Goal: Information Seeking & Learning: Learn about a topic

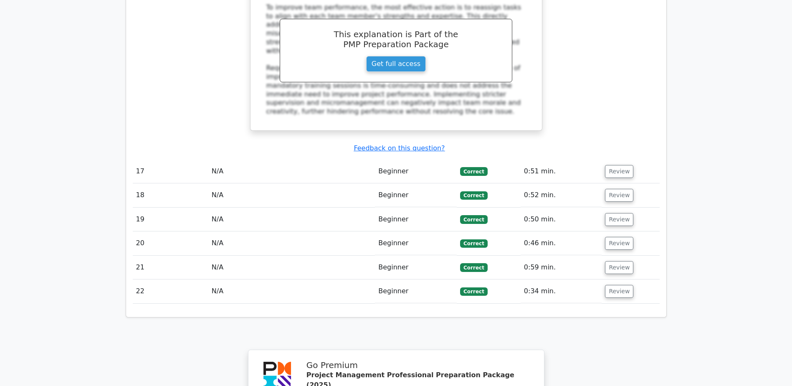
scroll to position [3568, 0]
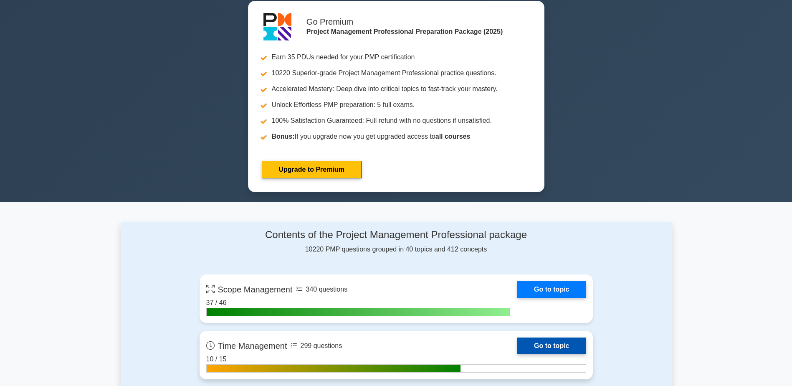
scroll to position [167, 0]
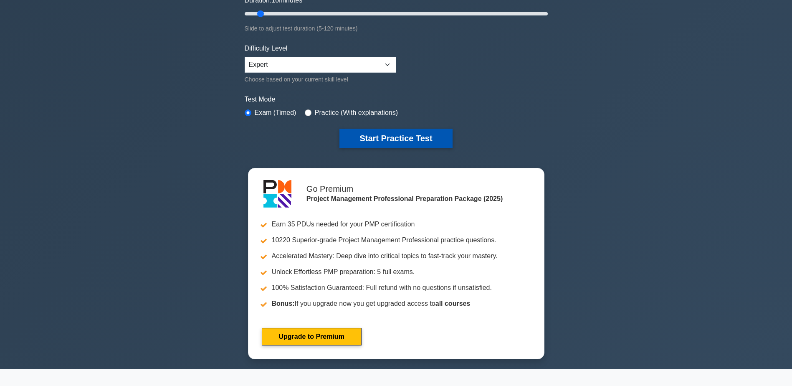
click at [393, 138] on button "Start Practice Test" at bounding box center [395, 138] width 113 height 19
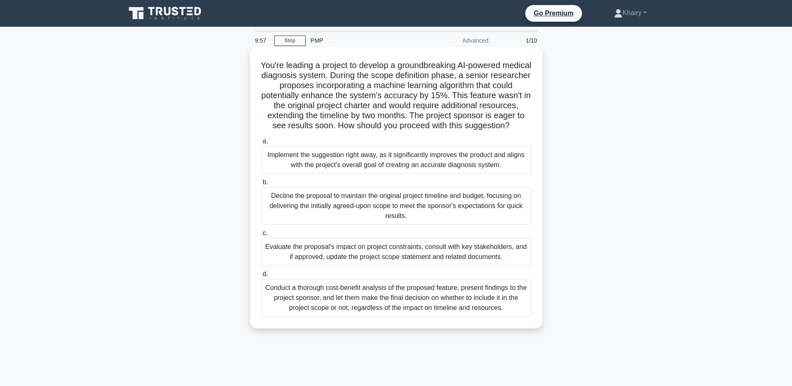
drag, startPoint x: 269, startPoint y: 63, endPoint x: 418, endPoint y: 141, distance: 168.2
click at [418, 131] on h5 "You're leading a project to develop a groundbreaking AI-powered medical diagnos…" at bounding box center [396, 95] width 272 height 71
copy h5 "You're leading a project to develop a groundbreaking AI-powered medical diagnos…"
click at [348, 312] on div "Conduct a thorough cost-benefit analysis of the proposed feature, present findi…" at bounding box center [396, 298] width 270 height 38
click at [261, 277] on input "d. Conduct a thorough cost-benefit analysis of the proposed feature, present fi…" at bounding box center [261, 273] width 0 height 5
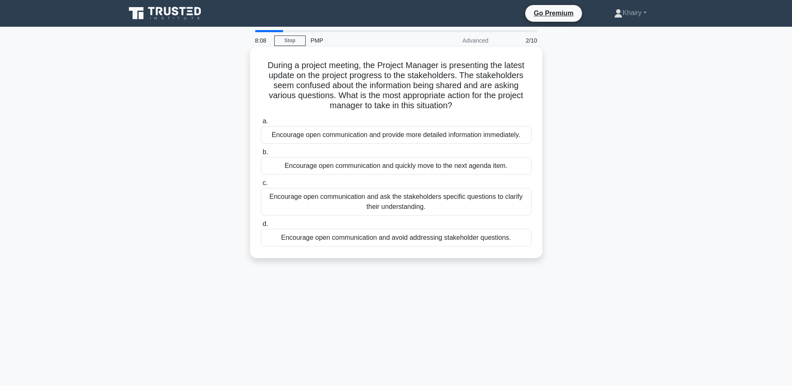
drag, startPoint x: 262, startPoint y: 65, endPoint x: 483, endPoint y: 107, distance: 225.1
click at [483, 107] on h5 "During a project meeting, the Project Manager is presenting the latest update o…" at bounding box center [396, 85] width 272 height 51
copy h5 "During a project meeting, the Project Manager is presenting the latest update o…"
click at [378, 203] on div "Encourage open communication and ask the stakeholders specific questions to cla…" at bounding box center [396, 202] width 270 height 28
click at [261, 186] on input "c. Encourage open communication and ask the stakeholders specific questions to …" at bounding box center [261, 182] width 0 height 5
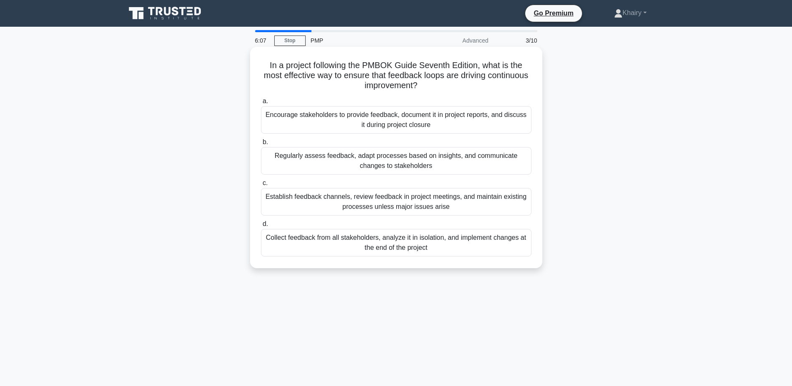
click at [333, 157] on div "Regularly assess feedback, adapt processes based on insights, and communicate c…" at bounding box center [396, 161] width 270 height 28
click at [261, 145] on input "b. Regularly assess feedback, adapt processes based on insights, and communicat…" at bounding box center [261, 141] width 0 height 5
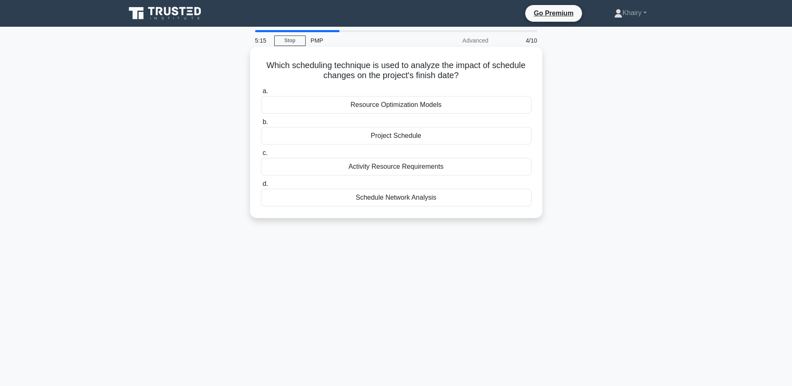
click at [384, 200] on div "Schedule Network Analysis" at bounding box center [396, 198] width 270 height 18
click at [261, 187] on input "d. Schedule Network Analysis" at bounding box center [261, 183] width 0 height 5
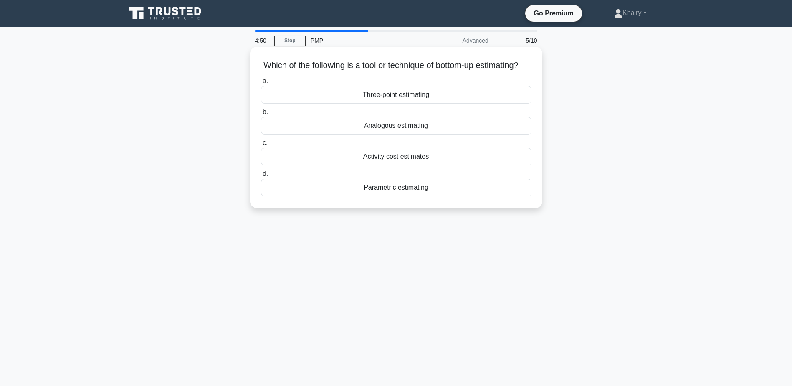
click at [386, 165] on div "Activity cost estimates" at bounding box center [396, 157] width 270 height 18
click at [261, 146] on input "c. Activity cost estimates" at bounding box center [261, 142] width 0 height 5
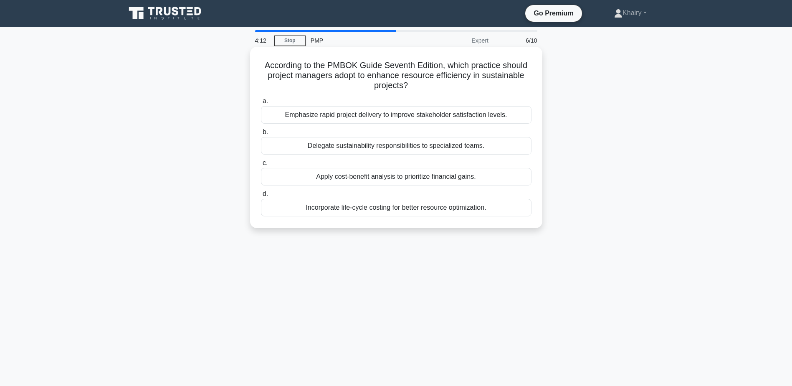
click at [443, 210] on div "Incorporate life-cycle costing for better resource optimization." at bounding box center [396, 208] width 270 height 18
click at [261, 197] on input "d. Incorporate life-cycle costing for better resource optimization." at bounding box center [261, 193] width 0 height 5
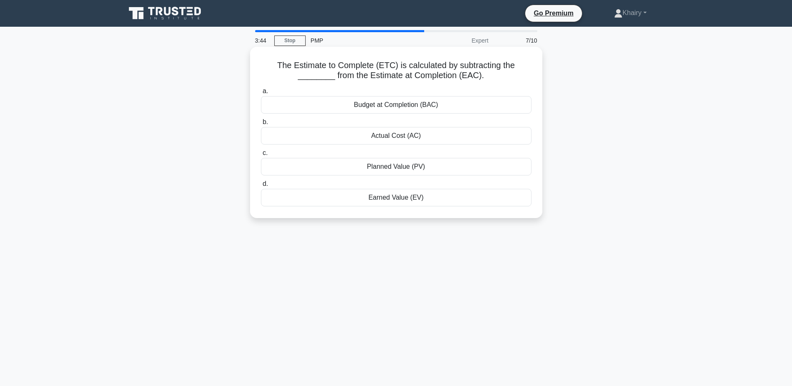
click at [377, 136] on div "Actual Cost (AC)" at bounding box center [396, 136] width 270 height 18
click at [261, 125] on input "b. Actual Cost (AC)" at bounding box center [261, 121] width 0 height 5
click at [376, 138] on div "Project team members" at bounding box center [396, 136] width 270 height 18
click at [261, 125] on input "b. Project team members" at bounding box center [261, 121] width 0 height 5
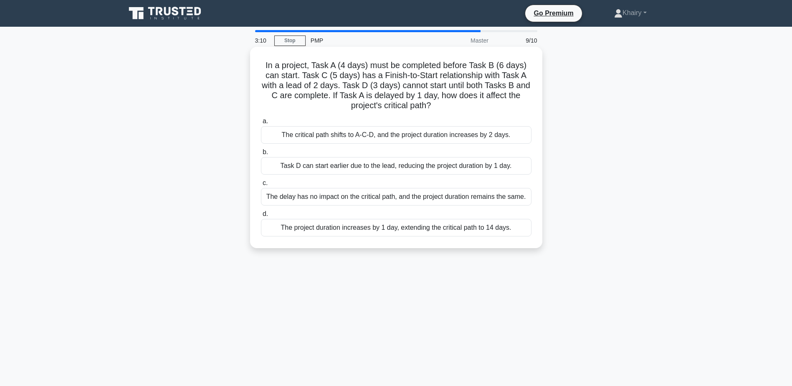
click at [325, 136] on div "The critical path shifts to A-C-D, and the project duration increases by 2 days." at bounding box center [396, 135] width 270 height 18
click at [261, 124] on input "a. The critical path shifts to A-C-D, and the project duration increases by 2 d…" at bounding box center [261, 121] width 0 height 5
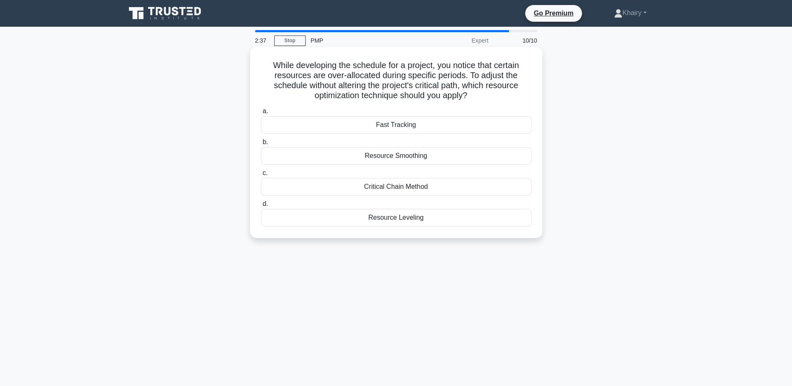
click at [390, 221] on div "Resource Leveling" at bounding box center [396, 218] width 270 height 18
click at [261, 207] on input "d. Resource Leveling" at bounding box center [261, 203] width 0 height 5
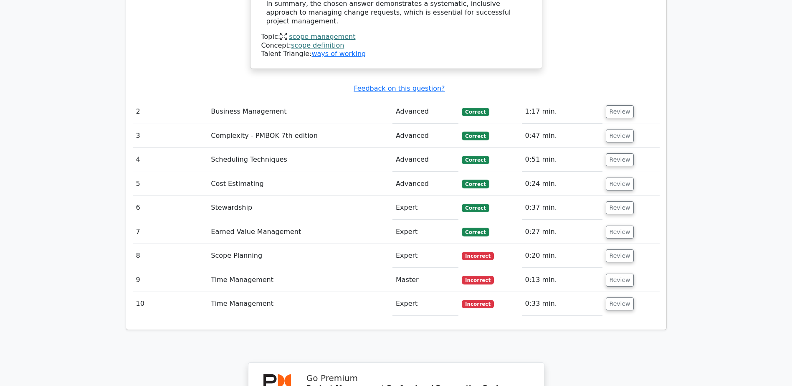
scroll to position [1335, 0]
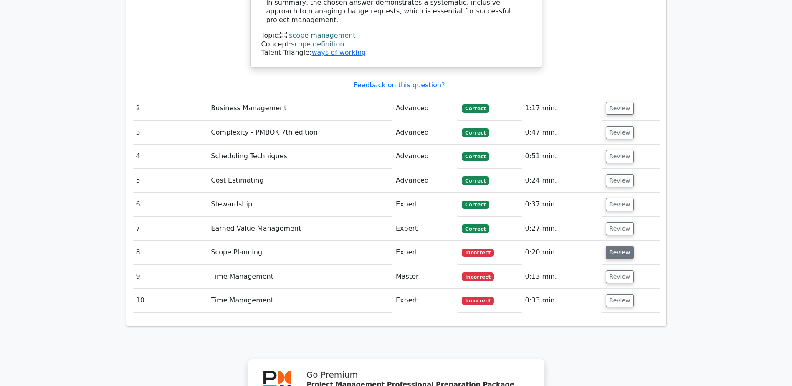
click at [613, 246] on button "Review" at bounding box center [619, 252] width 28 height 13
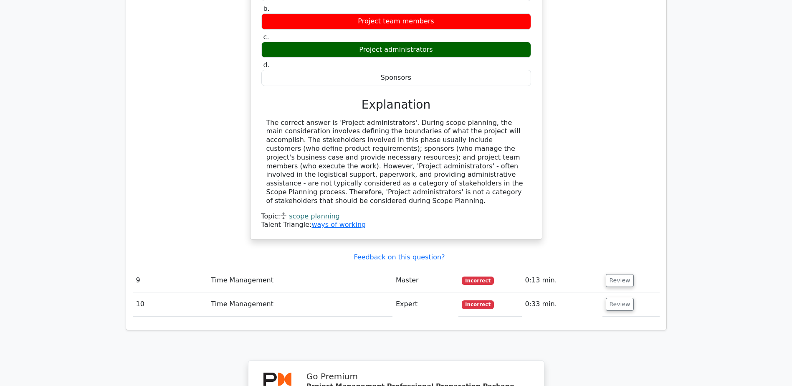
scroll to position [1669, 0]
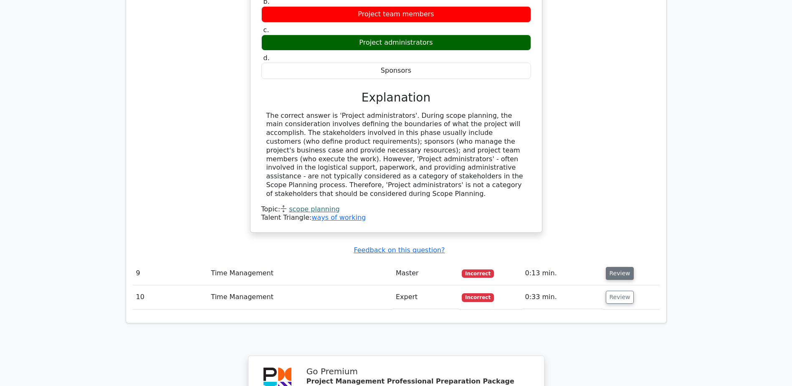
click at [615, 267] on button "Review" at bounding box center [619, 273] width 28 height 13
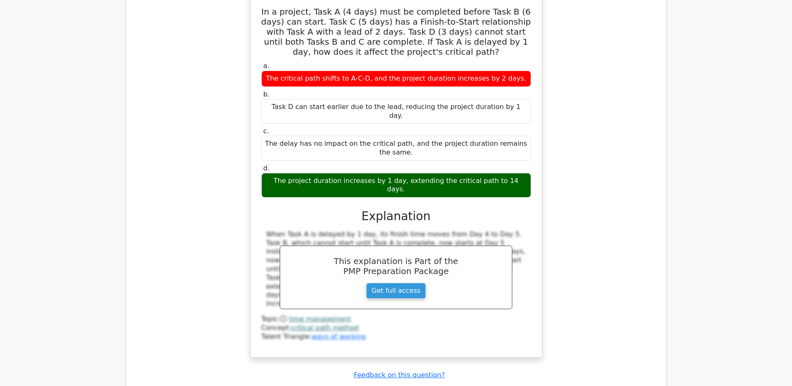
scroll to position [2003, 0]
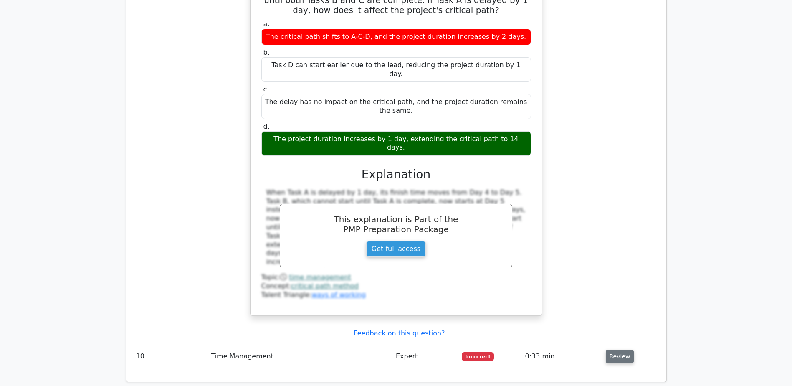
click at [622, 350] on button "Review" at bounding box center [619, 356] width 28 height 13
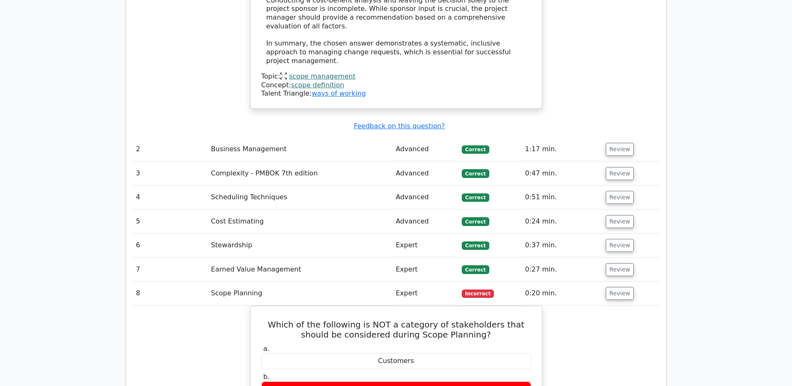
scroll to position [1294, 0]
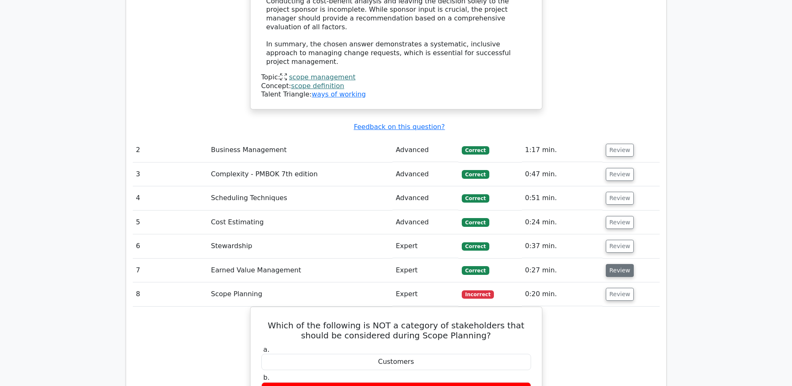
click at [618, 264] on button "Review" at bounding box center [619, 270] width 28 height 13
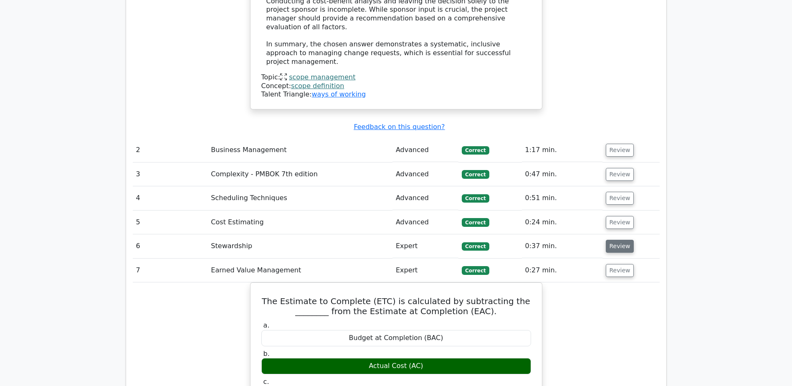
click at [617, 240] on button "Review" at bounding box center [619, 246] width 28 height 13
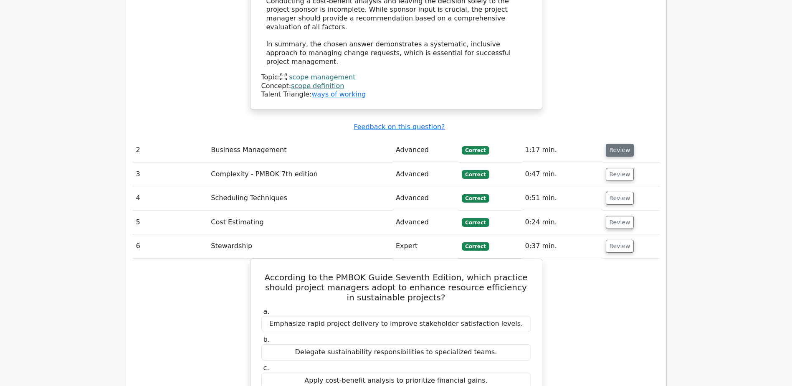
click at [619, 144] on button "Review" at bounding box center [619, 150] width 28 height 13
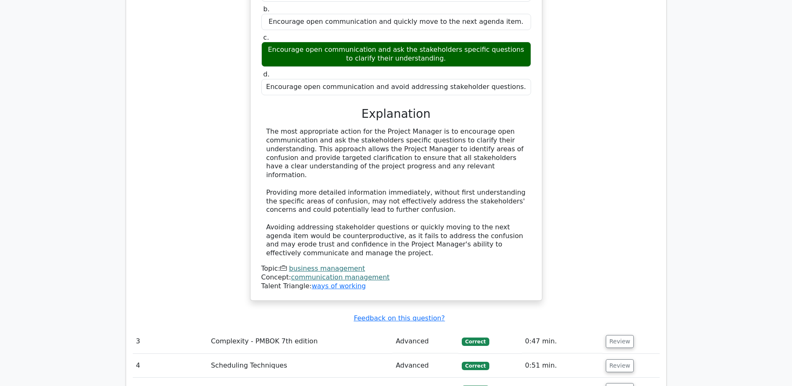
scroll to position [1669, 0]
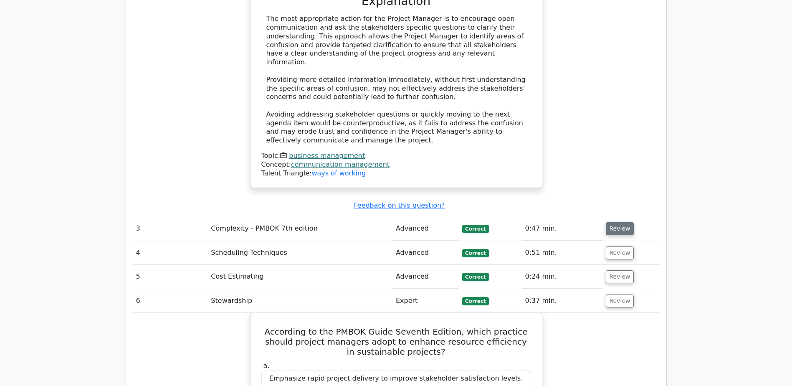
click at [618, 222] on button "Review" at bounding box center [619, 228] width 28 height 13
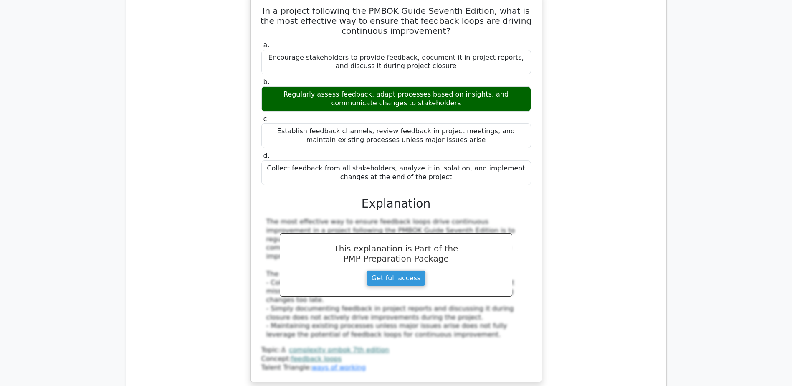
scroll to position [2003, 0]
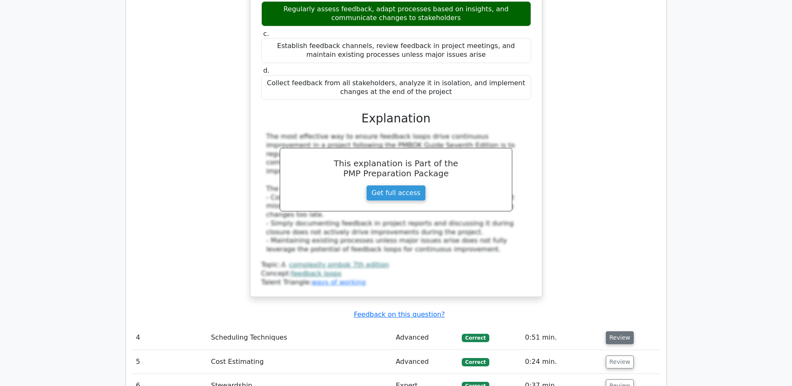
click at [615, 331] on button "Review" at bounding box center [619, 337] width 28 height 13
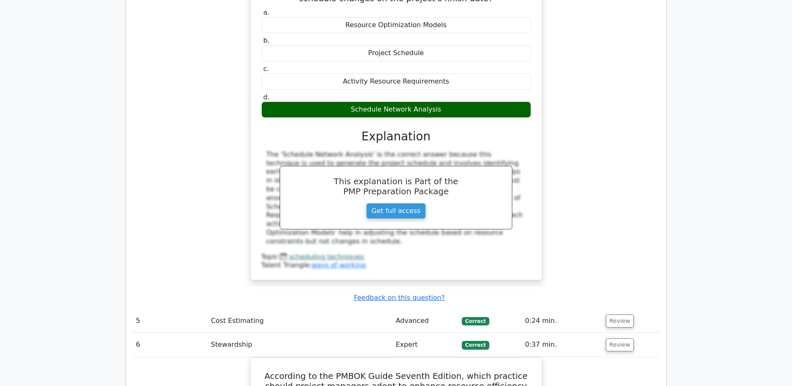
scroll to position [2420, 0]
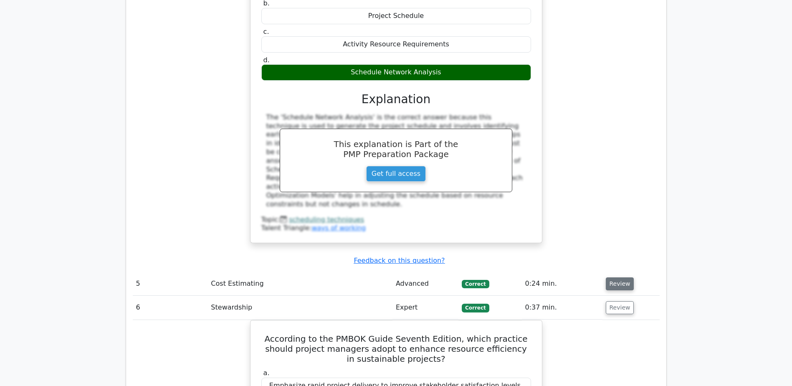
click at [615, 277] on button "Review" at bounding box center [619, 283] width 28 height 13
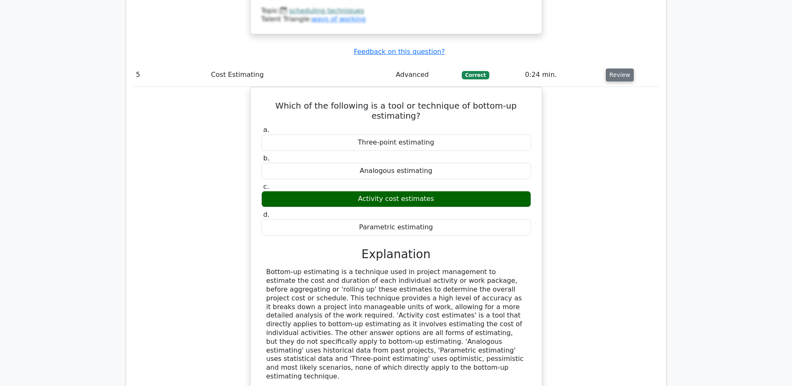
scroll to position [2712, 0]
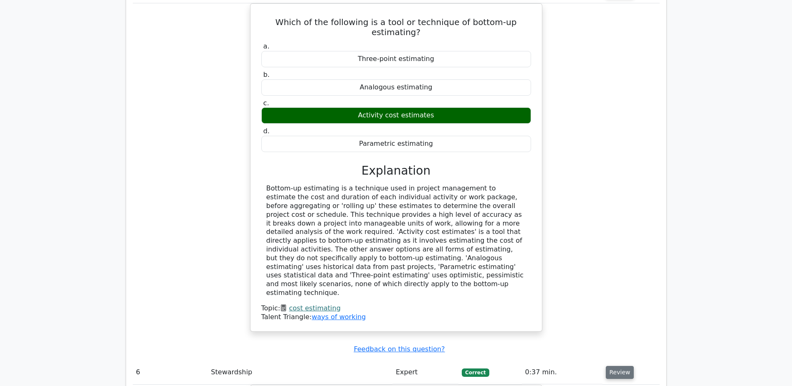
click at [614, 366] on button "Review" at bounding box center [619, 372] width 28 height 13
click at [615, 366] on button "Review" at bounding box center [619, 372] width 28 height 13
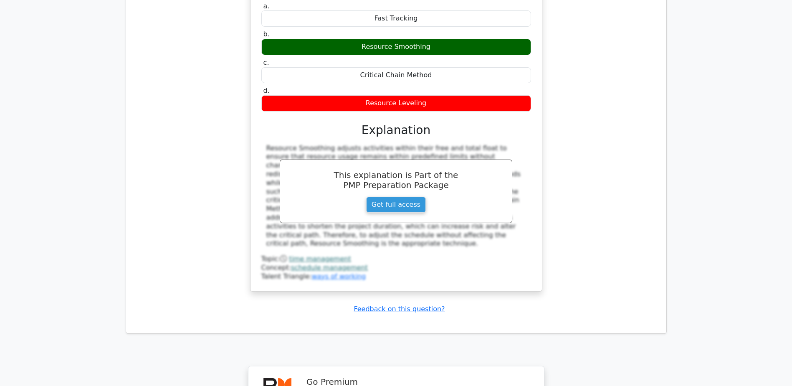
scroll to position [4924, 0]
